Goal: Transaction & Acquisition: Obtain resource

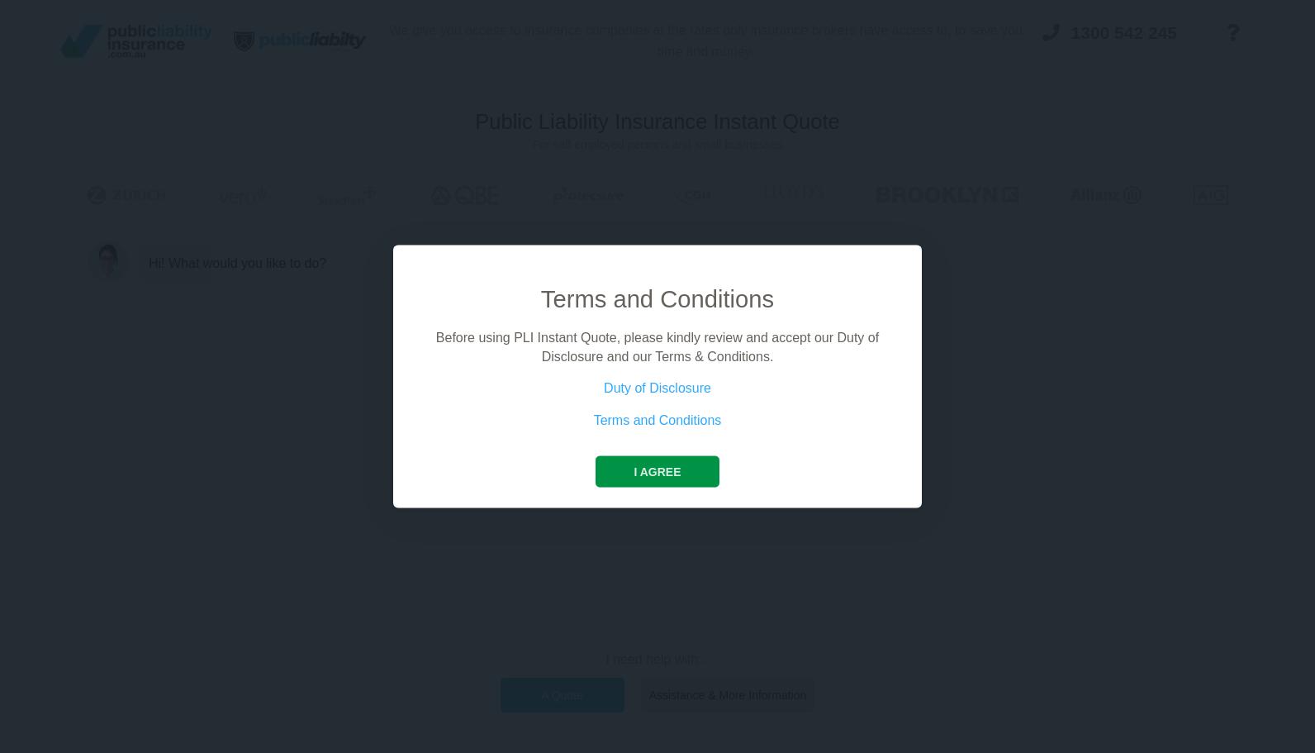
click at [679, 466] on button "I agree" at bounding box center [657, 471] width 123 height 31
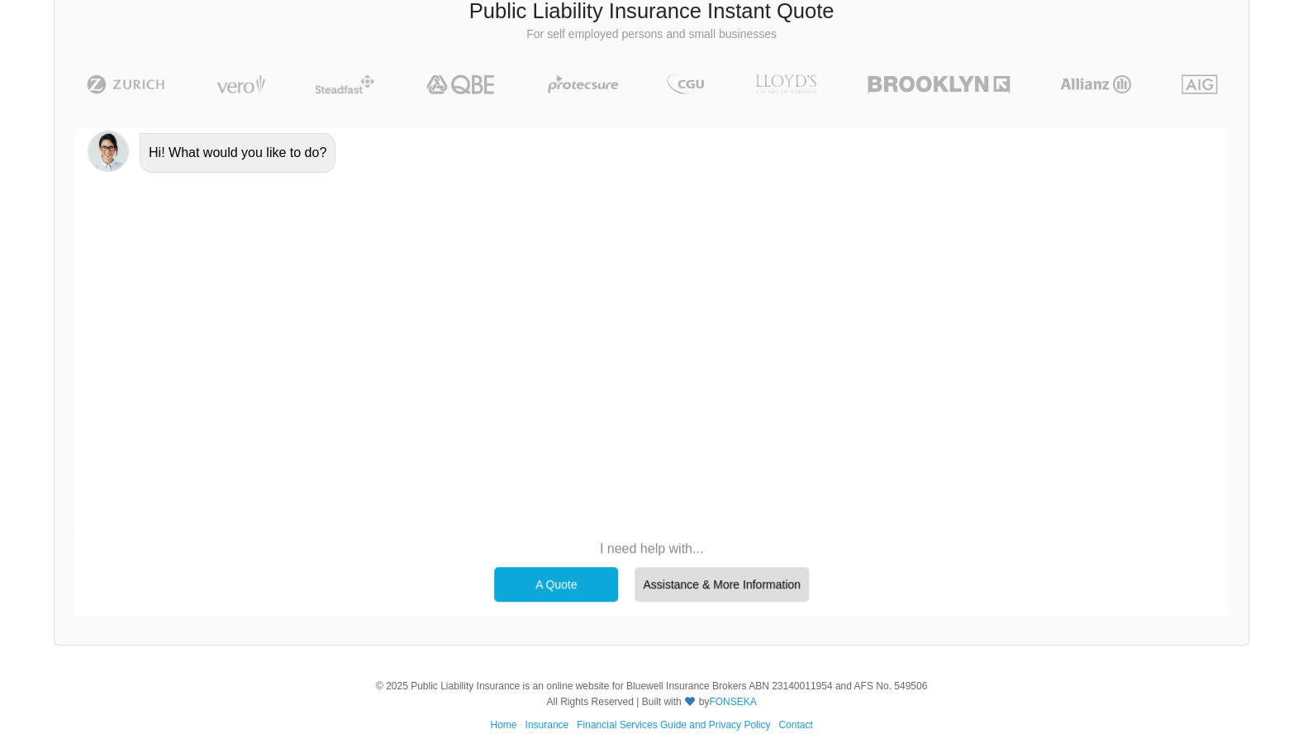
scroll to position [113, 0]
click at [542, 572] on div "A Quote" at bounding box center [556, 581] width 124 height 35
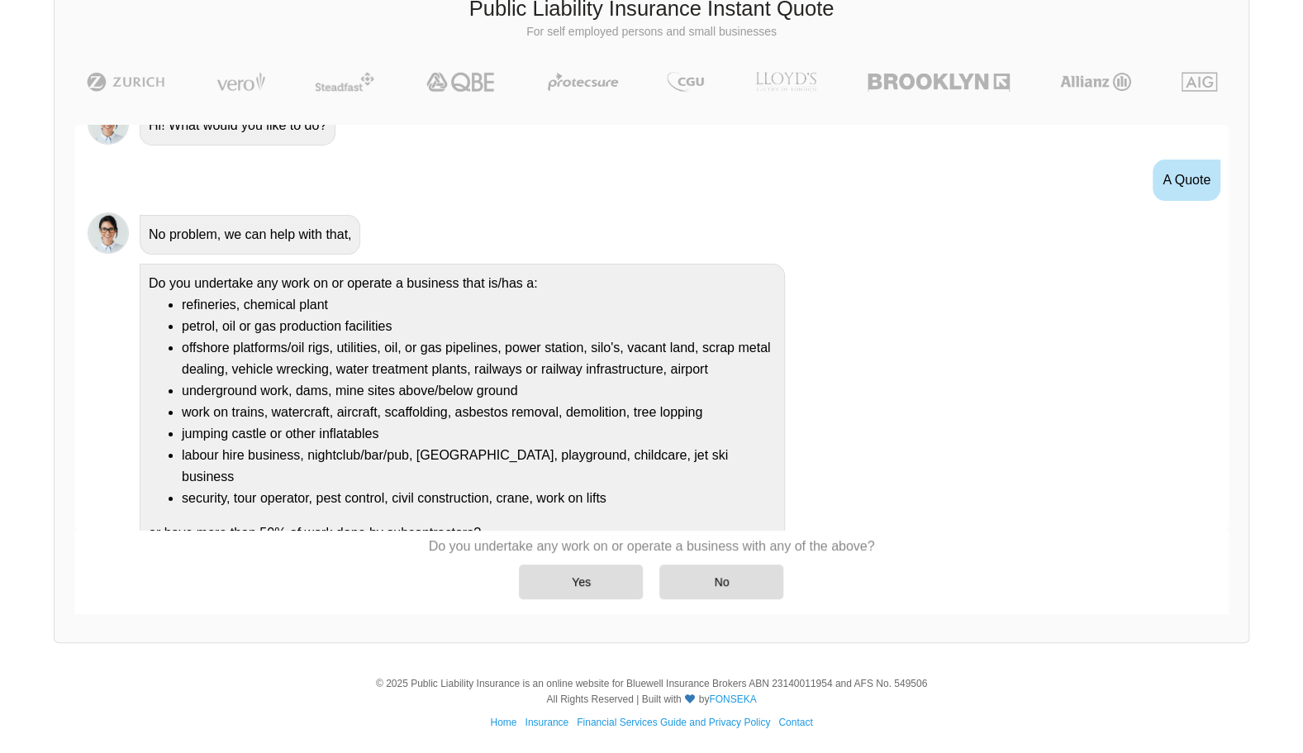
scroll to position [28, 0]
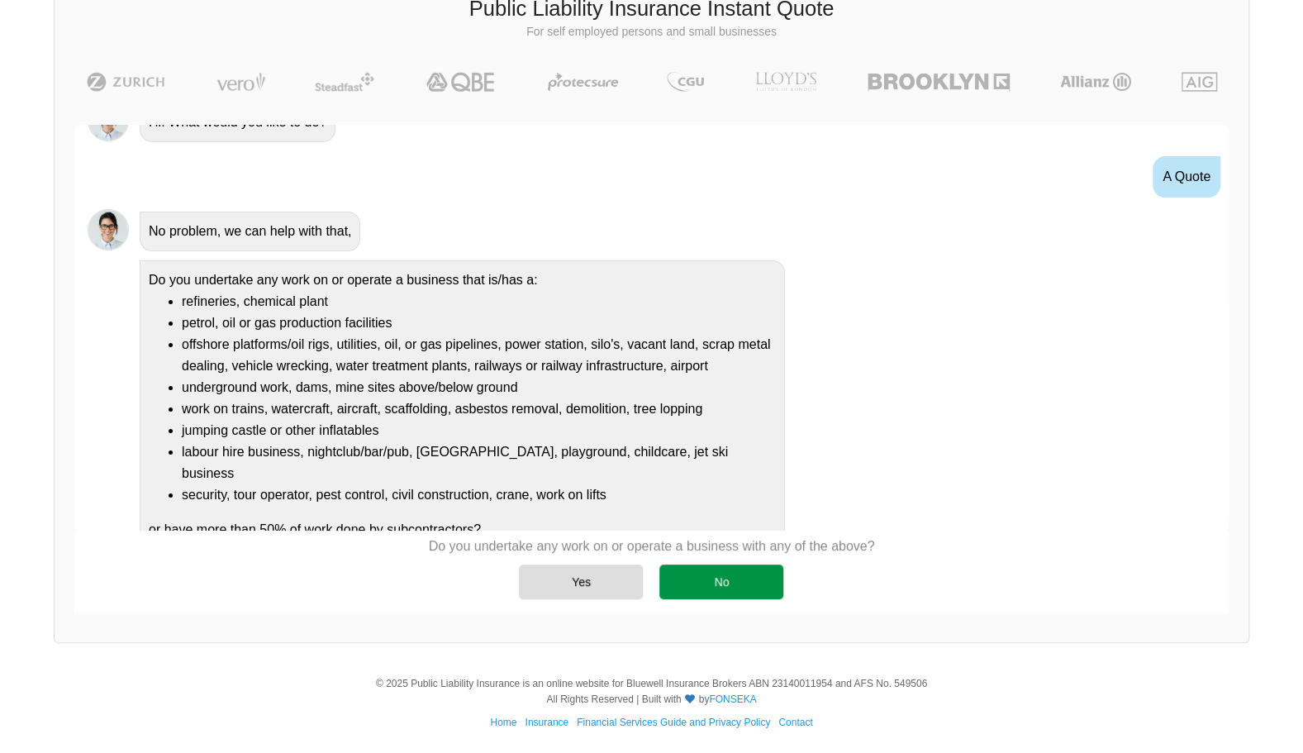
click at [753, 584] on div "No" at bounding box center [721, 581] width 124 height 35
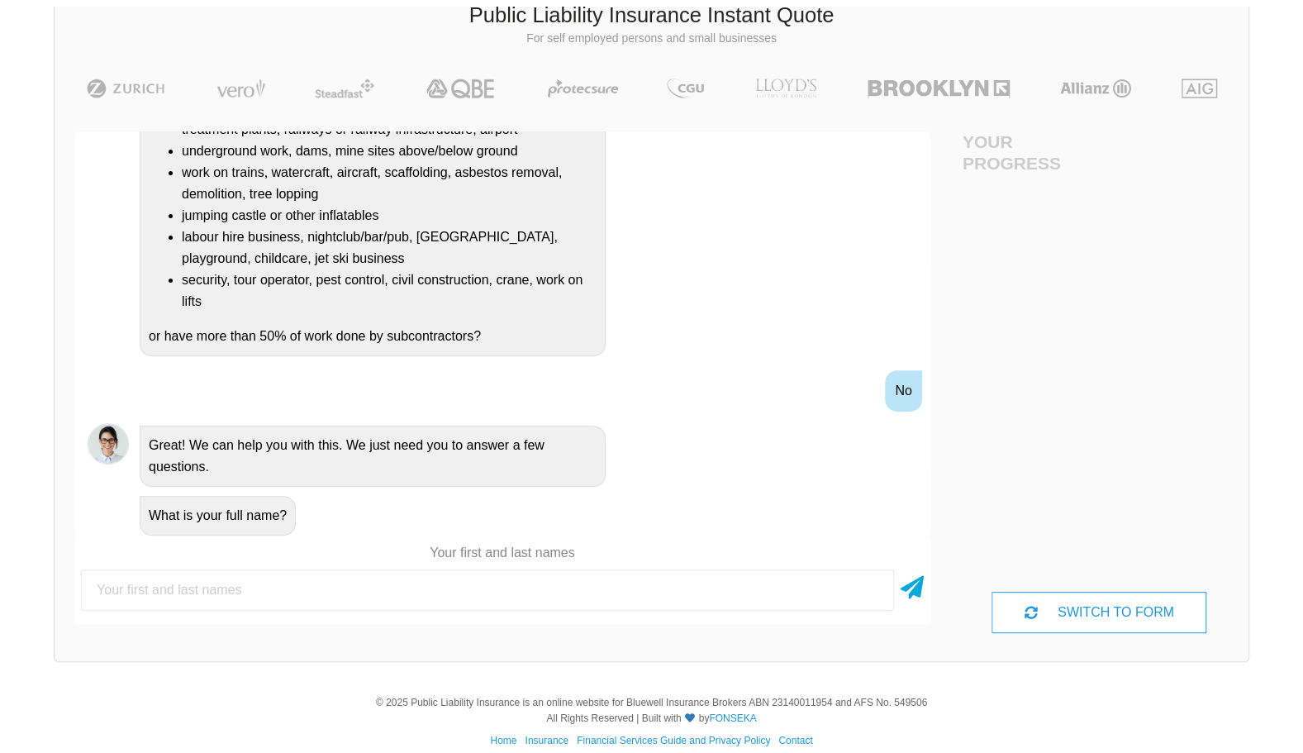
scroll to position [113, 0]
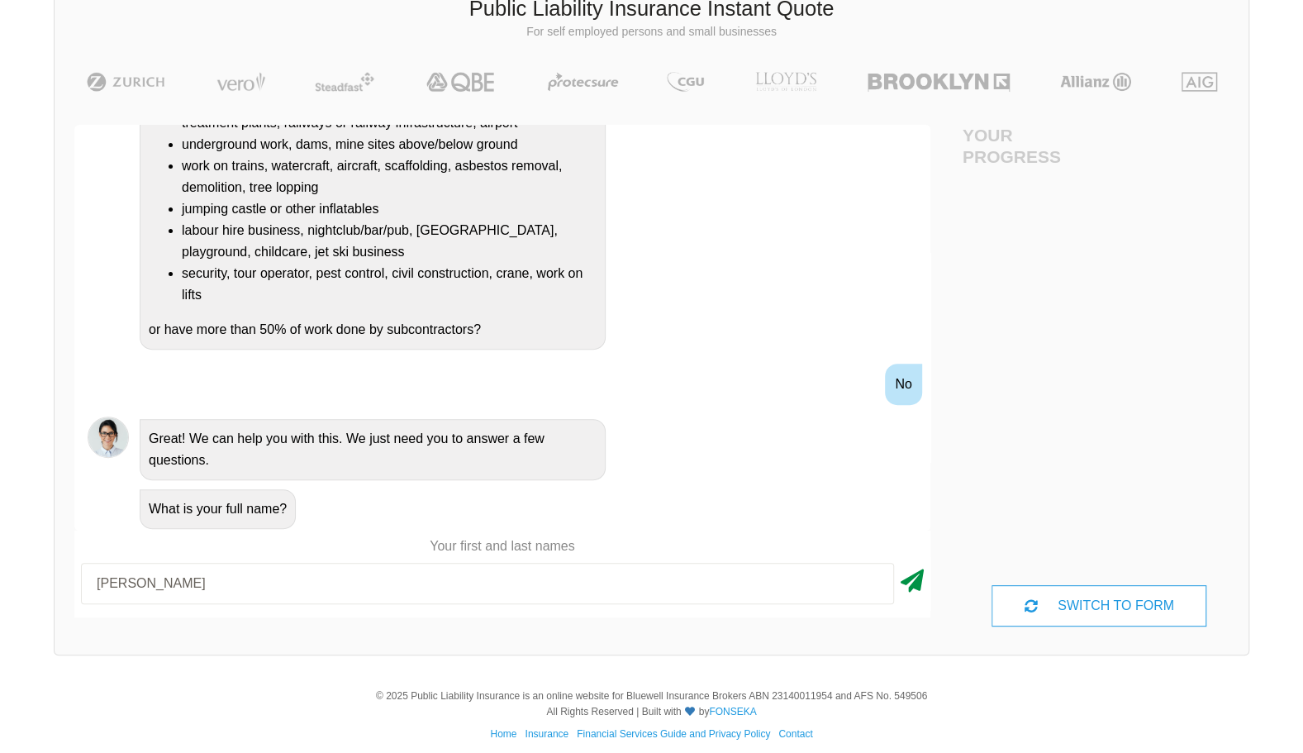
type input "[PERSON_NAME]"
click at [919, 586] on icon at bounding box center [911, 578] width 23 height 30
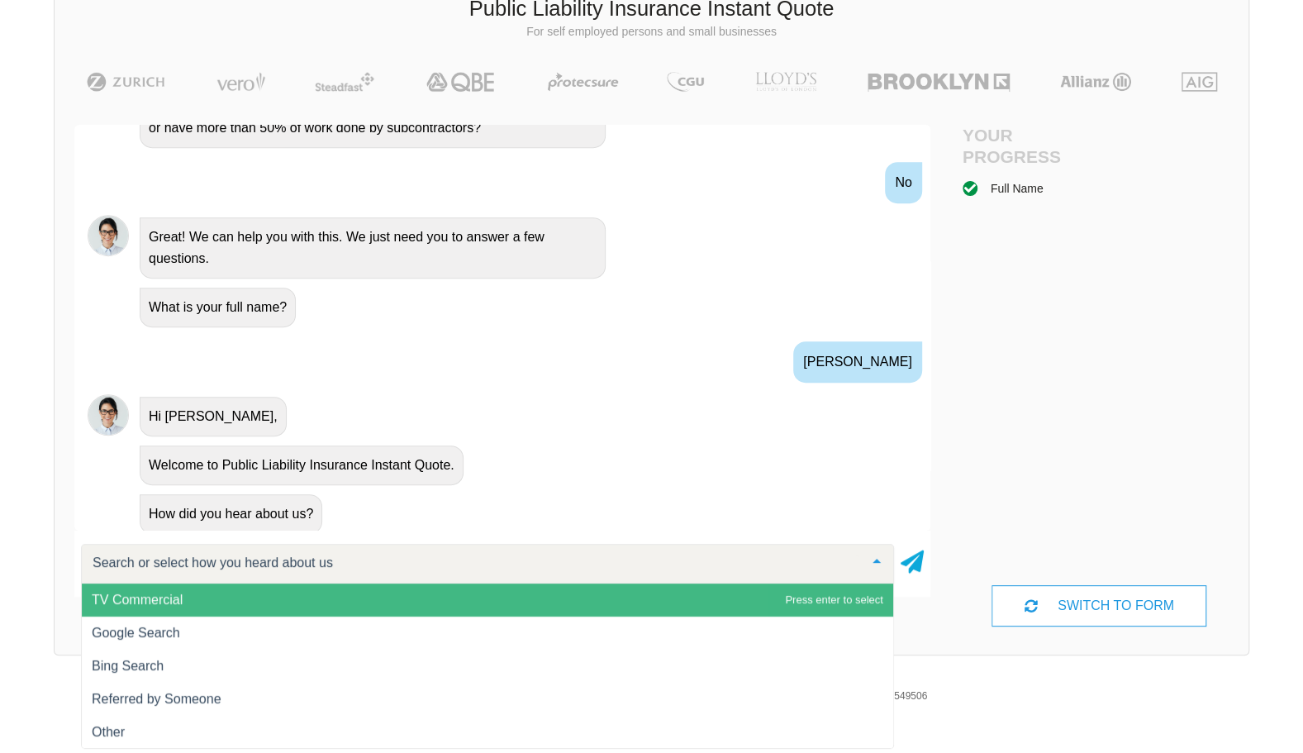
scroll to position [497, 0]
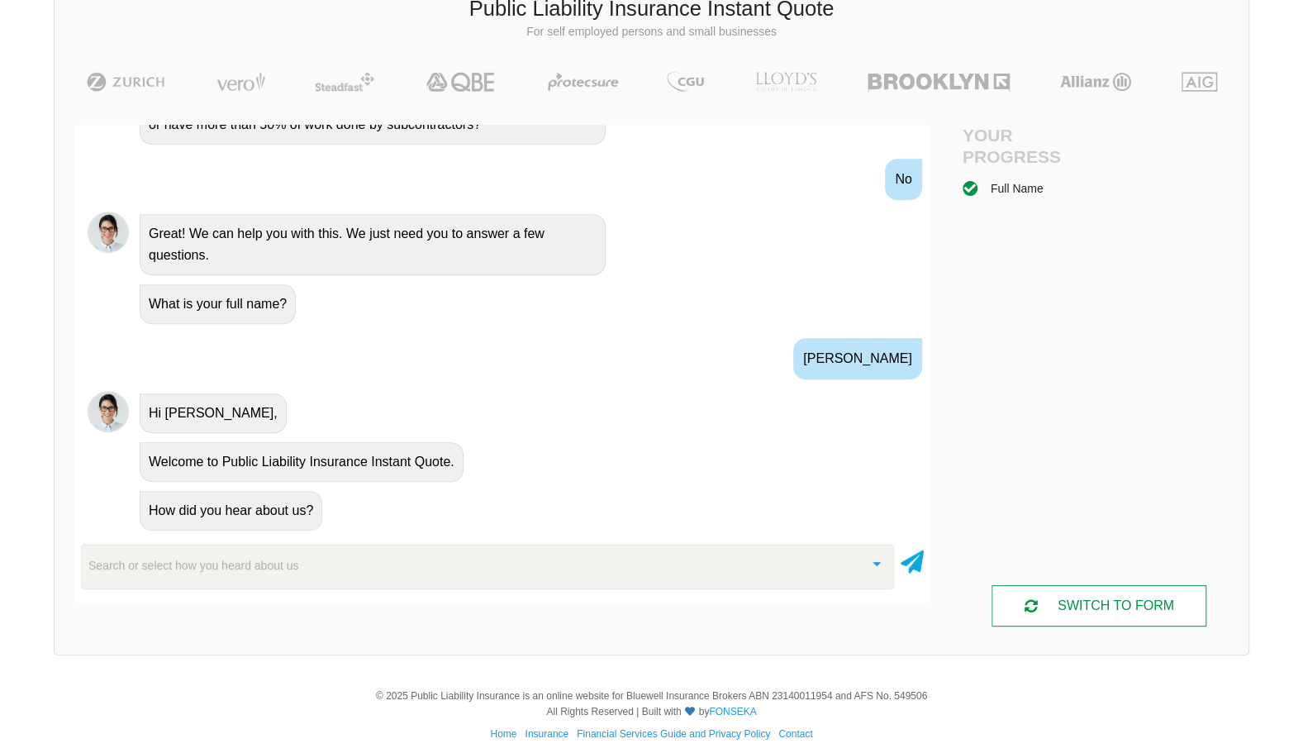
click at [1119, 615] on div "SWITCH TO FORM" at bounding box center [1098, 605] width 215 height 41
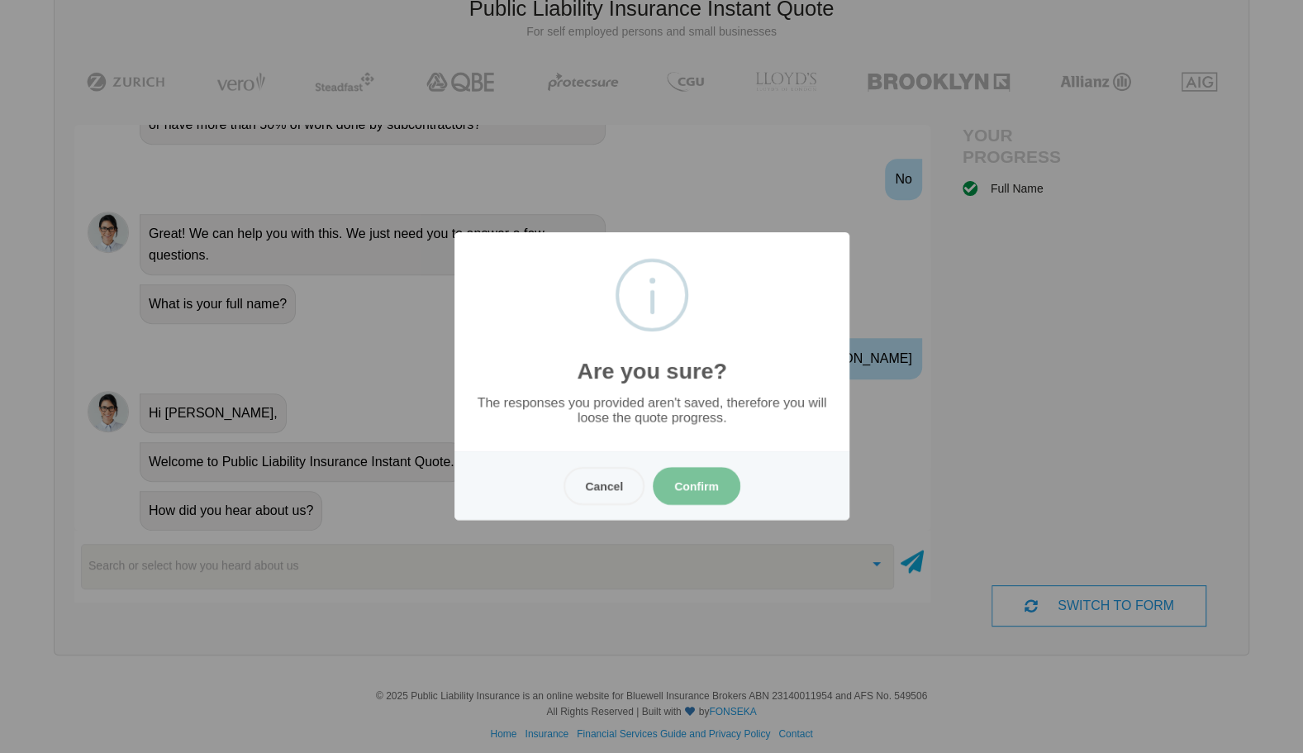
click at [665, 484] on button "Confirm" at bounding box center [697, 486] width 88 height 38
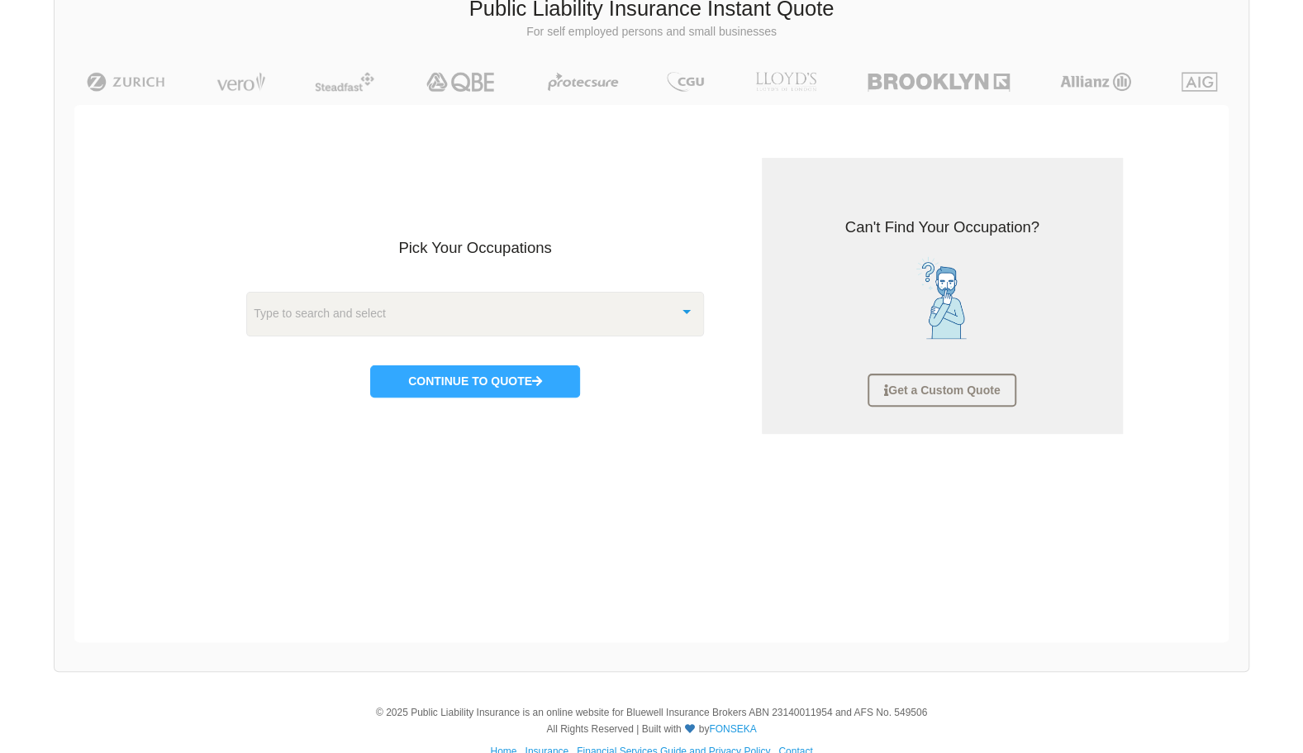
scroll to position [41, 0]
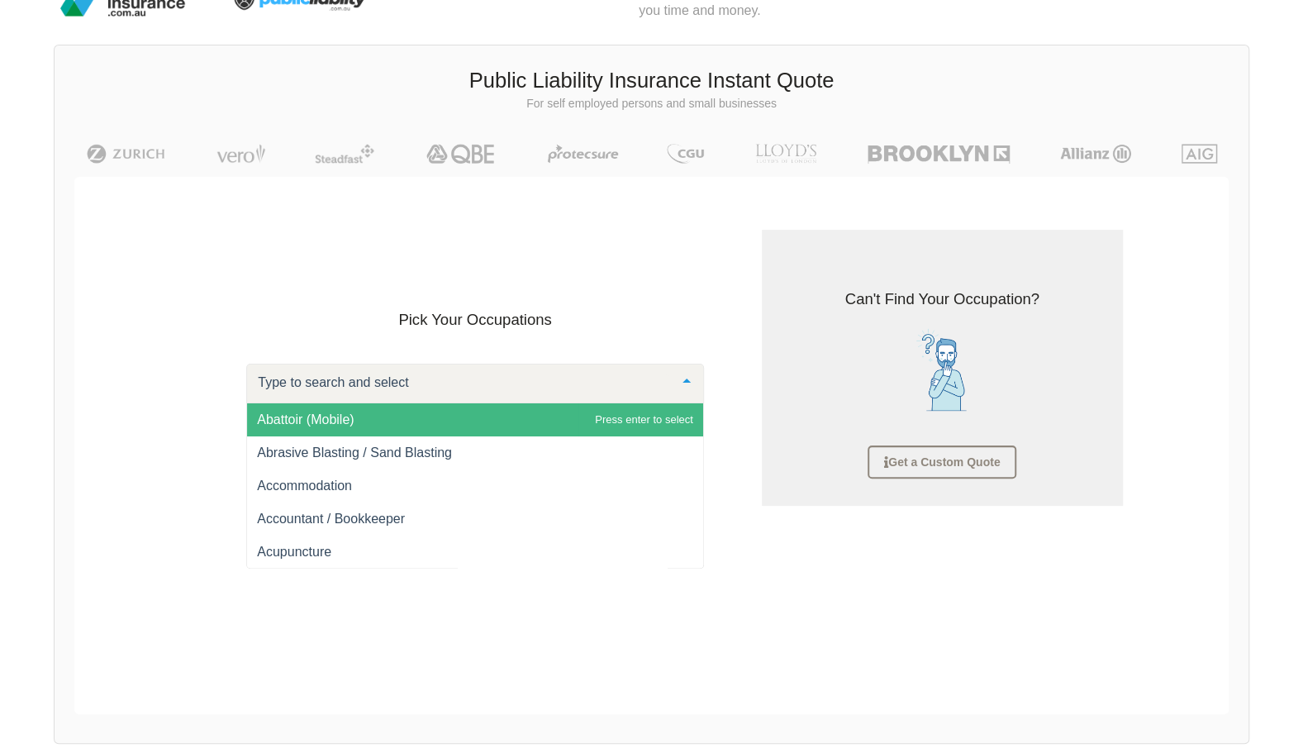
click at [583, 383] on div at bounding box center [475, 383] width 458 height 40
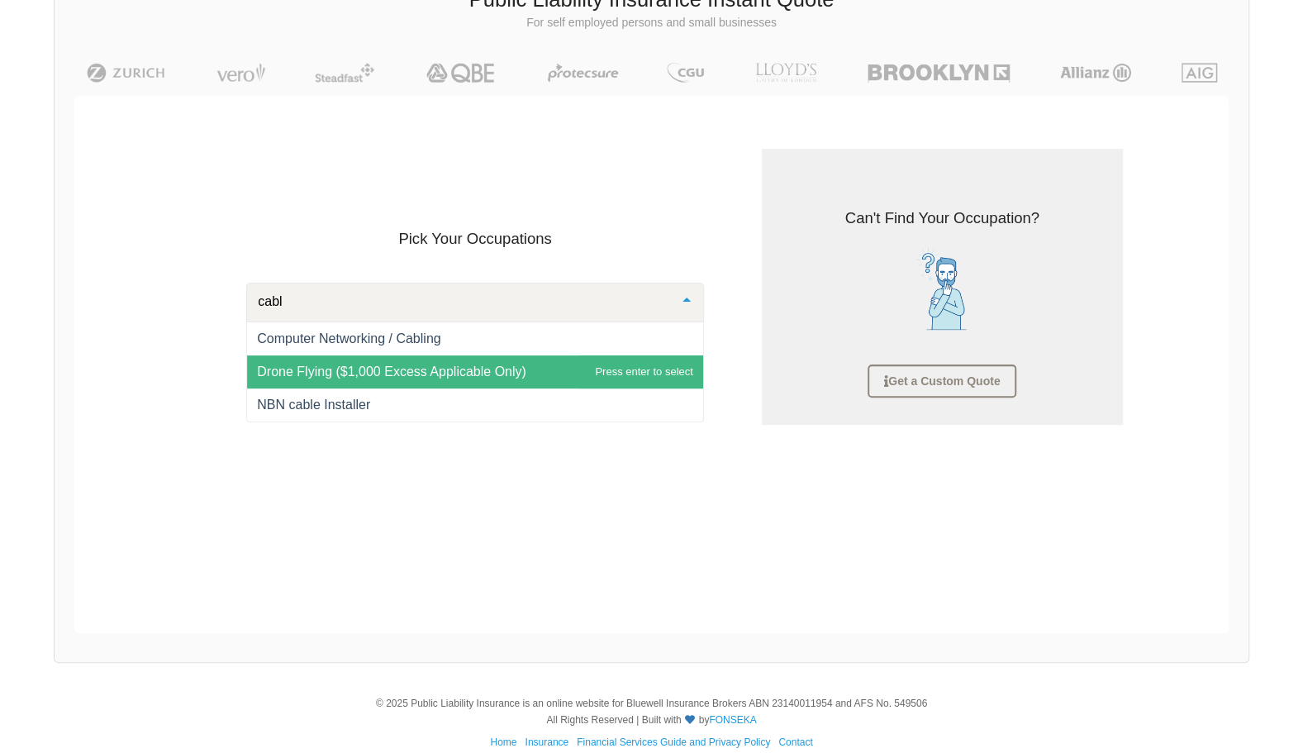
scroll to position [124, 0]
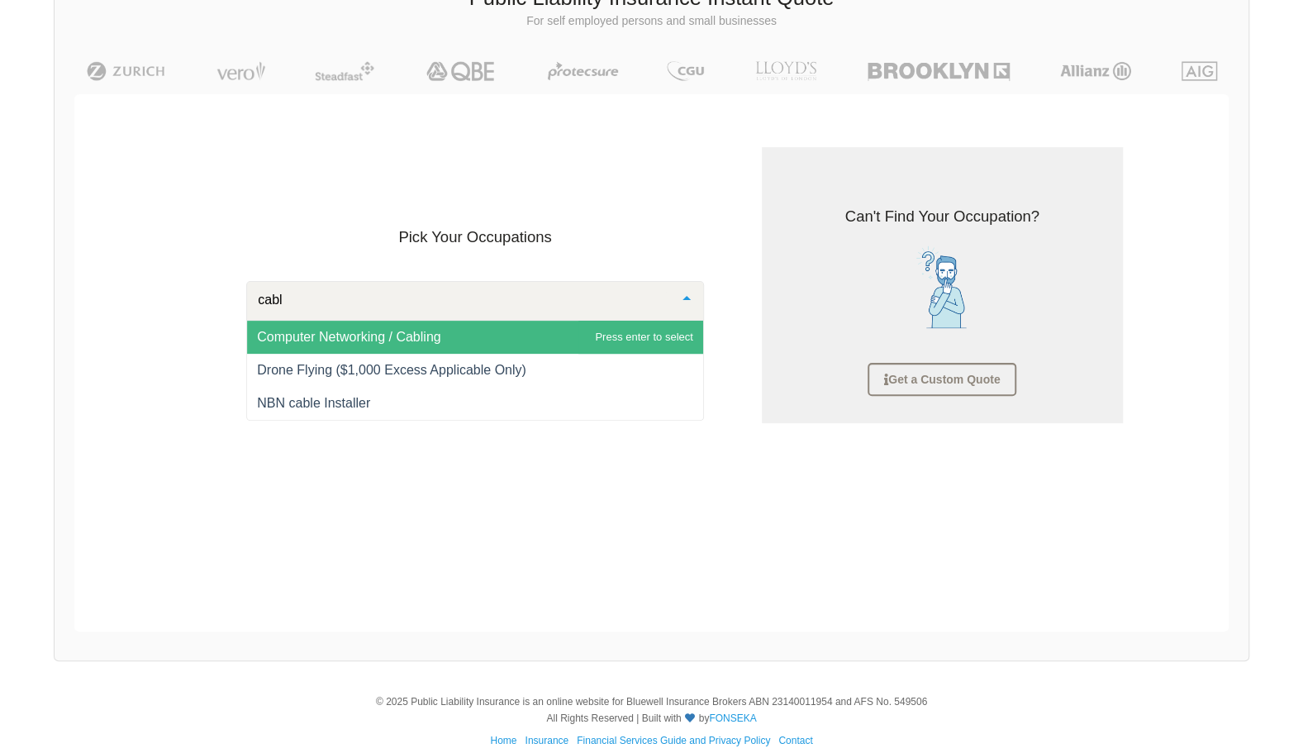
click at [633, 301] on input "cabl" at bounding box center [462, 300] width 416 height 17
click at [631, 302] on input "cabl" at bounding box center [462, 300] width 416 height 17
type input "c"
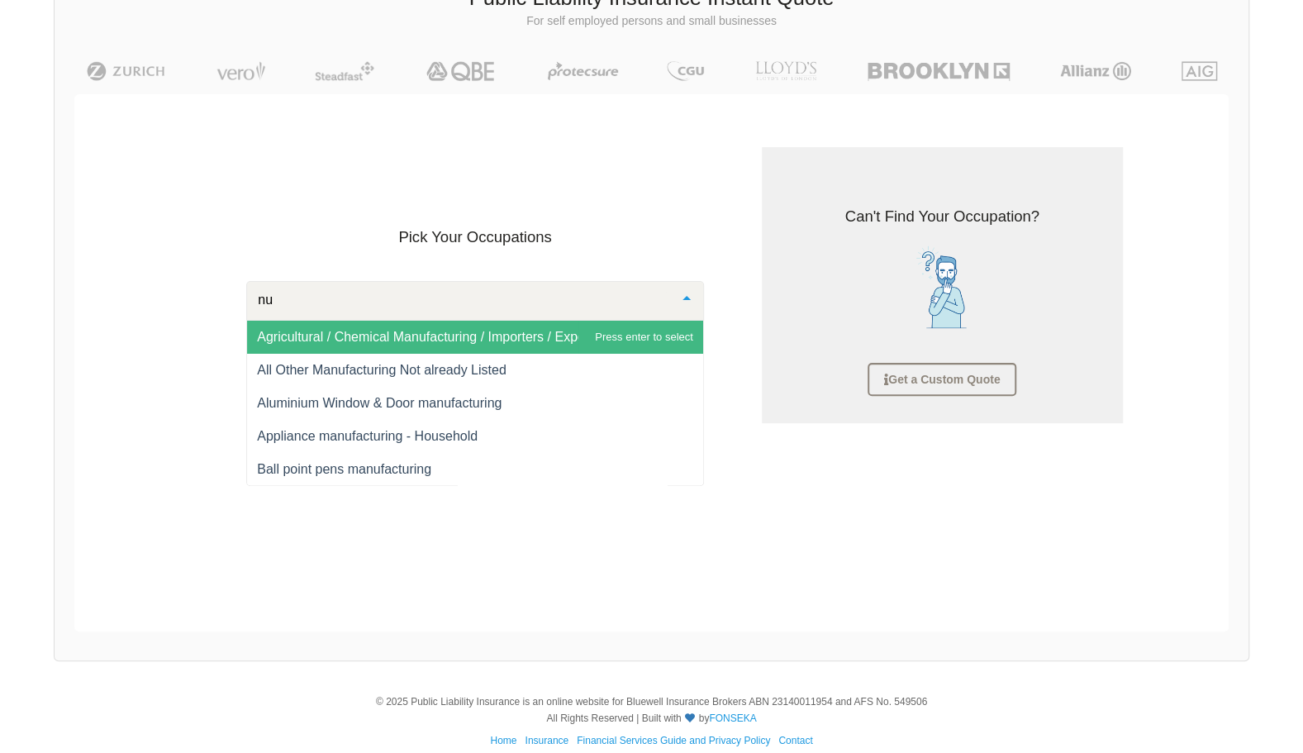
type input "n"
type input "c"
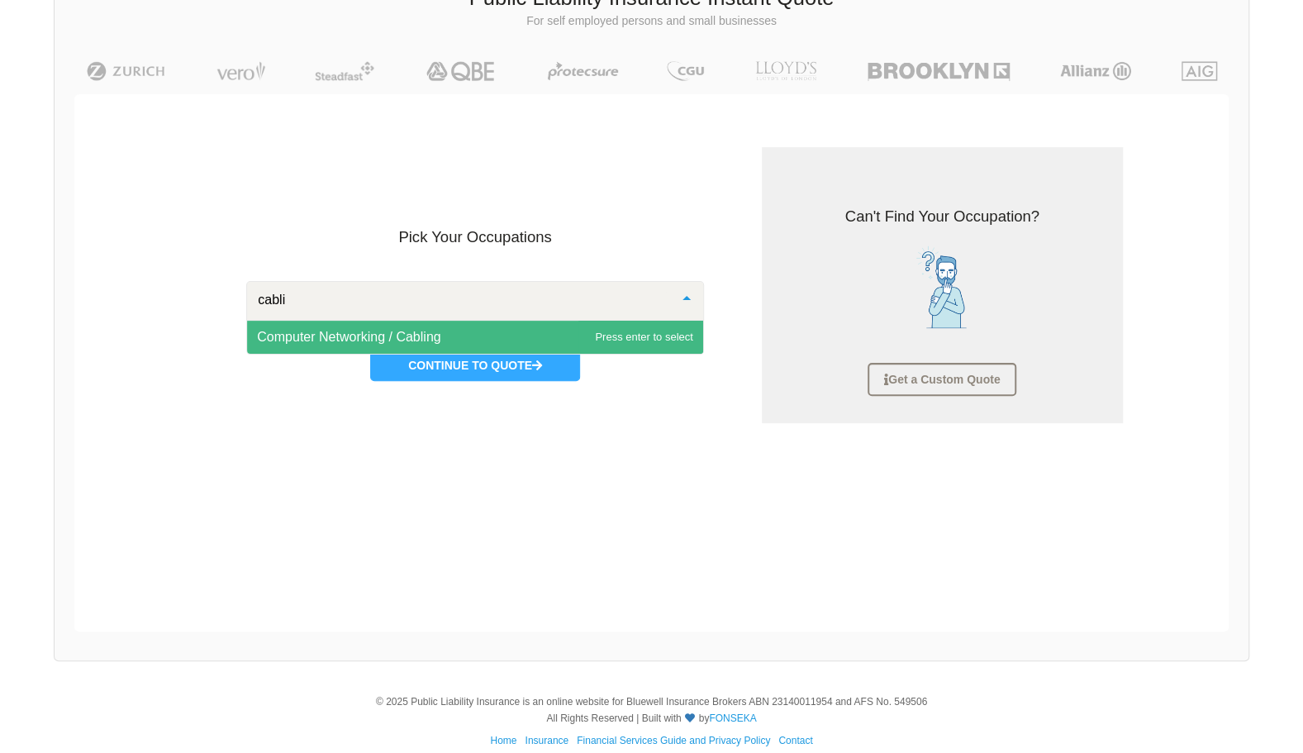
type input "cablin"
click at [620, 340] on span "Computer Networking / Cabling" at bounding box center [475, 337] width 456 height 33
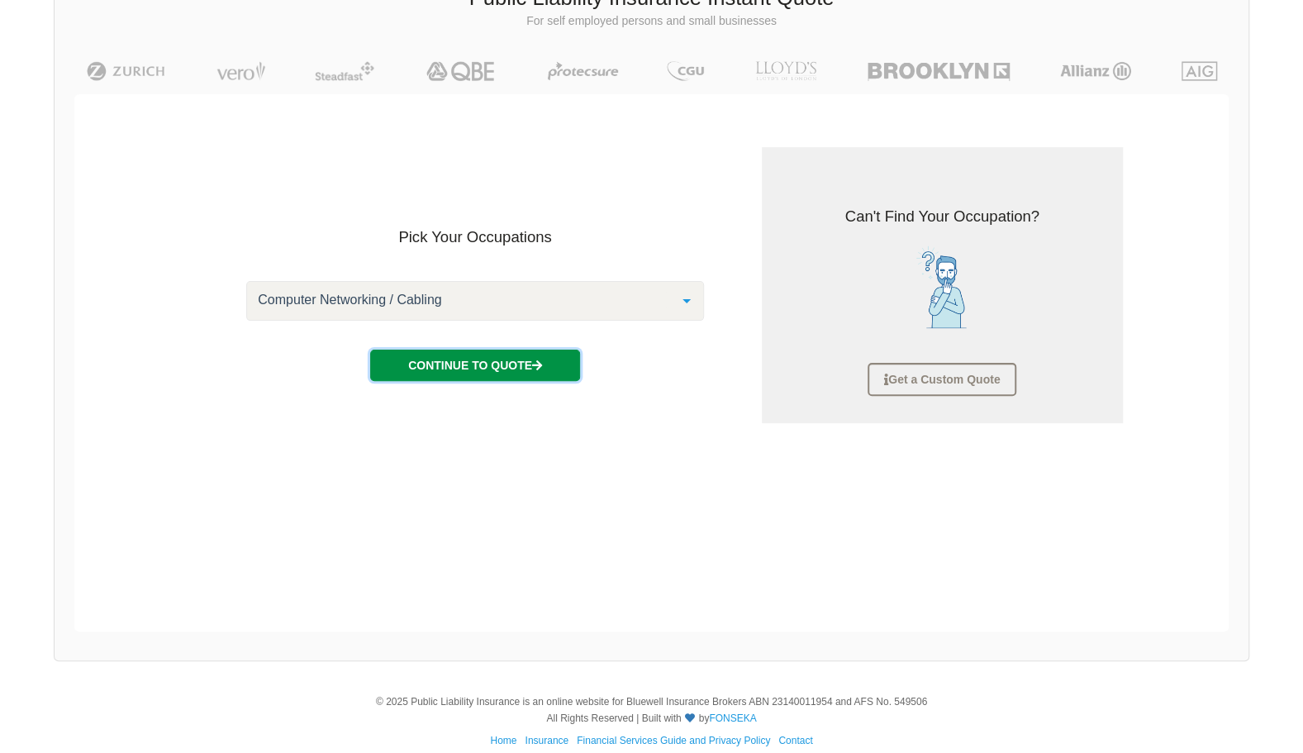
click at [557, 360] on button "Continue to Quote" at bounding box center [475, 364] width 210 height 31
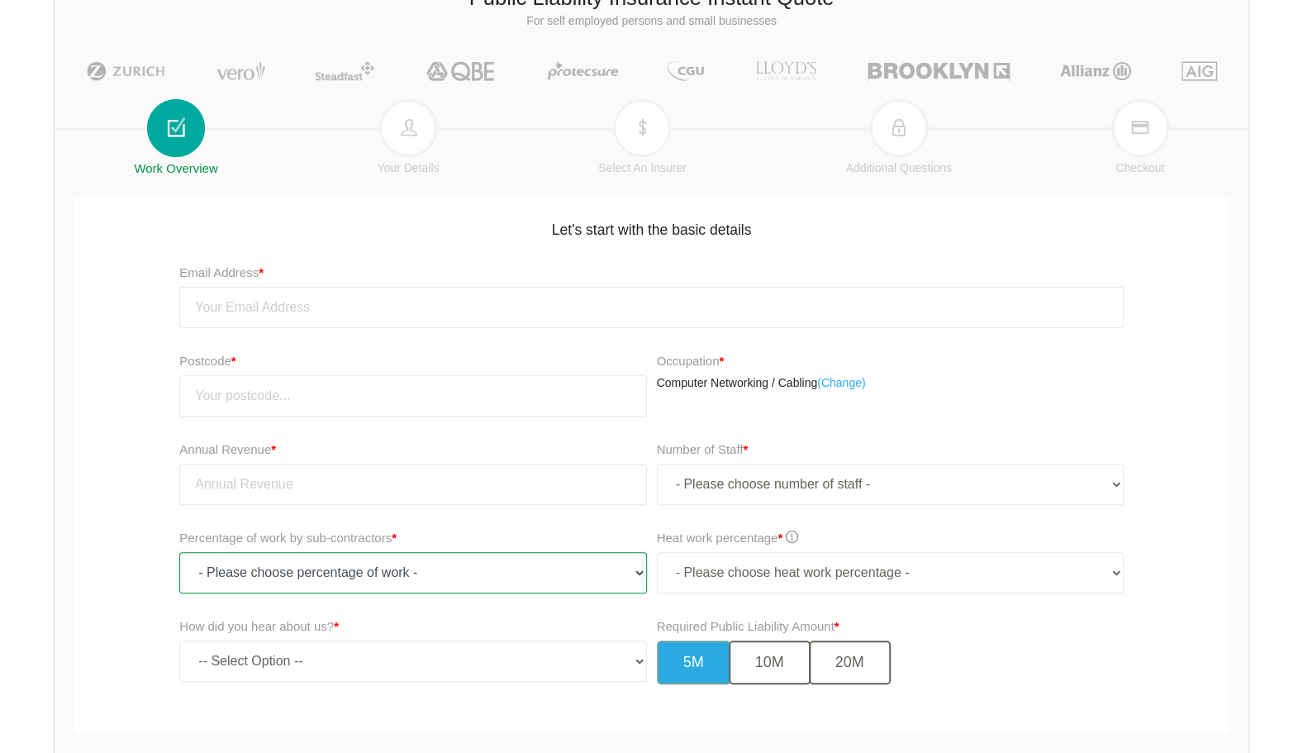
click at [494, 580] on select "- Please choose percentage of work - 0% 0 to 9.99% 10% to 19.99% 20% to 29.99% …" at bounding box center [412, 572] width 467 height 41
select select "0-9.99"
click at [179, 552] on select "- Please choose percentage of work - 0% 0 to 9.99% 10% to 19.99% 20% to 29.99% …" at bounding box center [412, 572] width 467 height 41
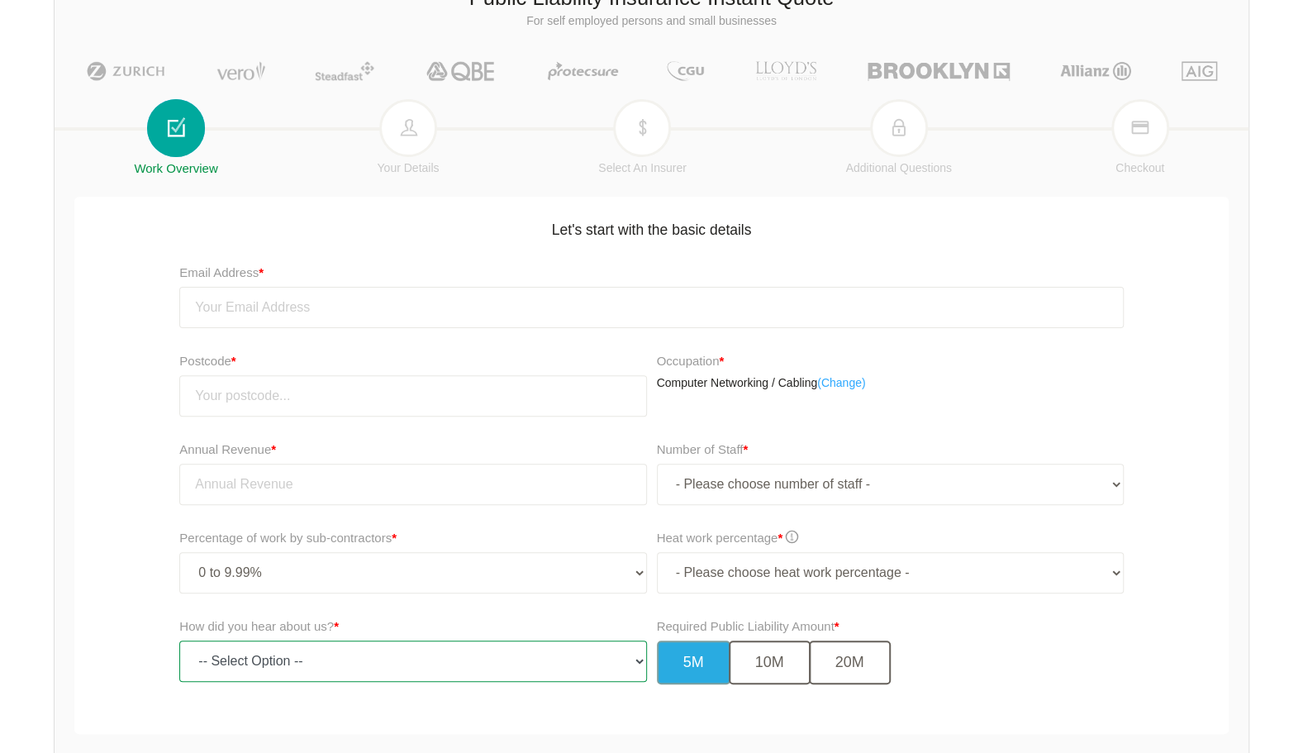
click at [412, 647] on select "-- Select Option -- TV Commercial Google Search Bing Search Referred by Someone…" at bounding box center [412, 660] width 467 height 41
select select "google"
click at [179, 640] on select "-- Select Option -- TV Commercial Google Search Bing Search Referred by Someone…" at bounding box center [412, 660] width 467 height 41
